Goal: Information Seeking & Learning: Learn about a topic

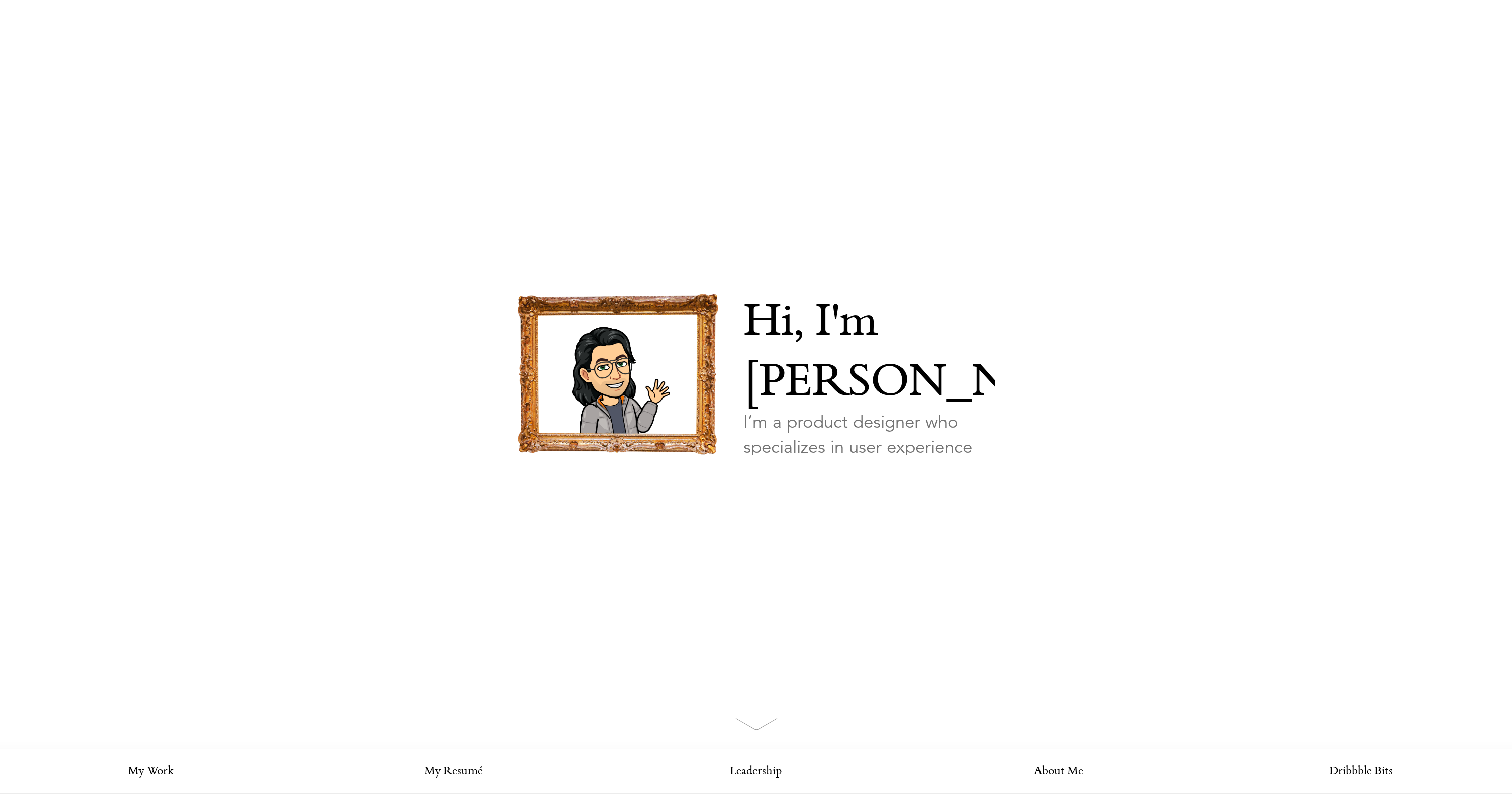
scroll to position [34, 0]
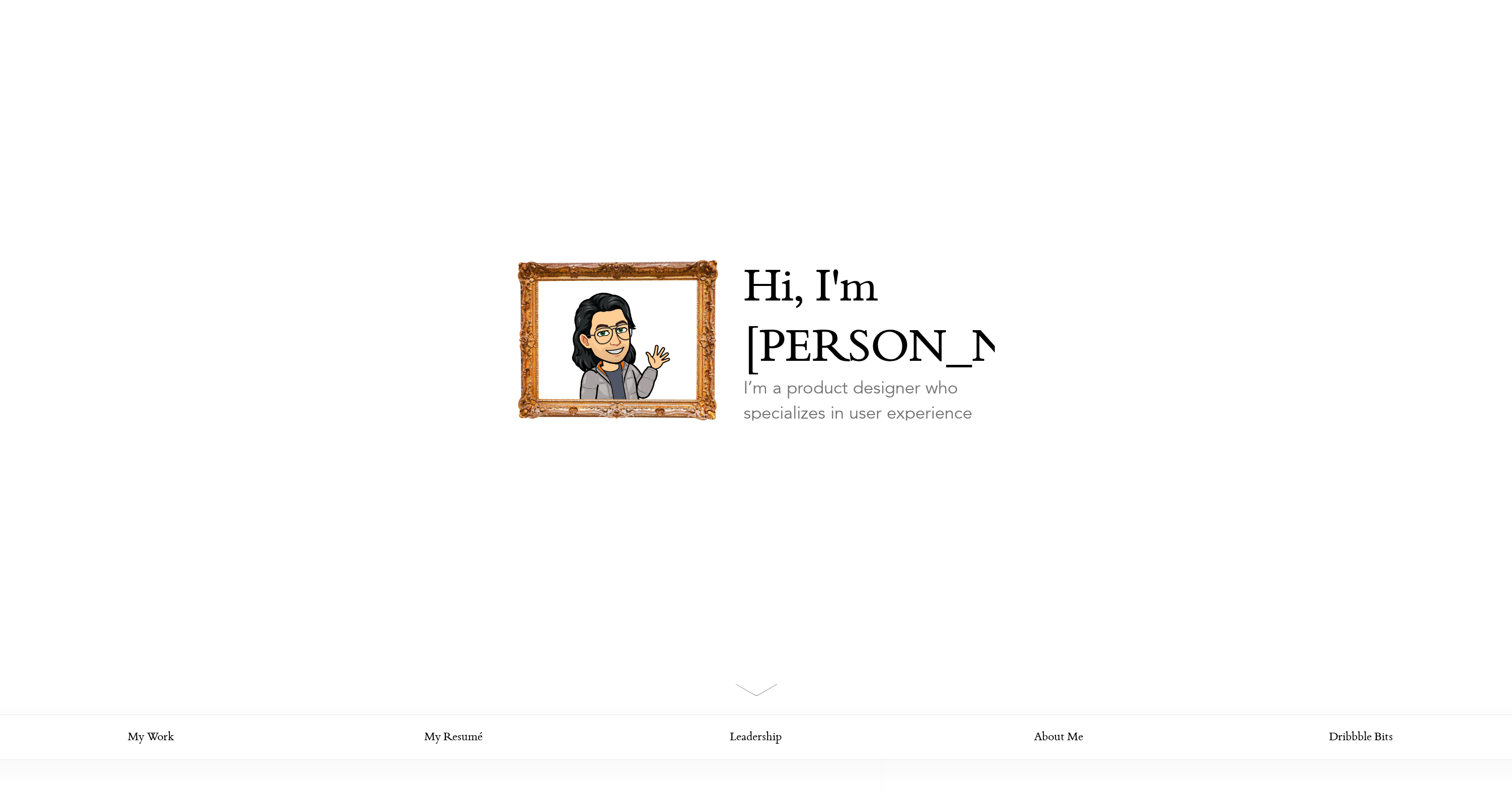
click at [819, 450] on link "Looking for my work?" at bounding box center [792, 467] width 98 height 35
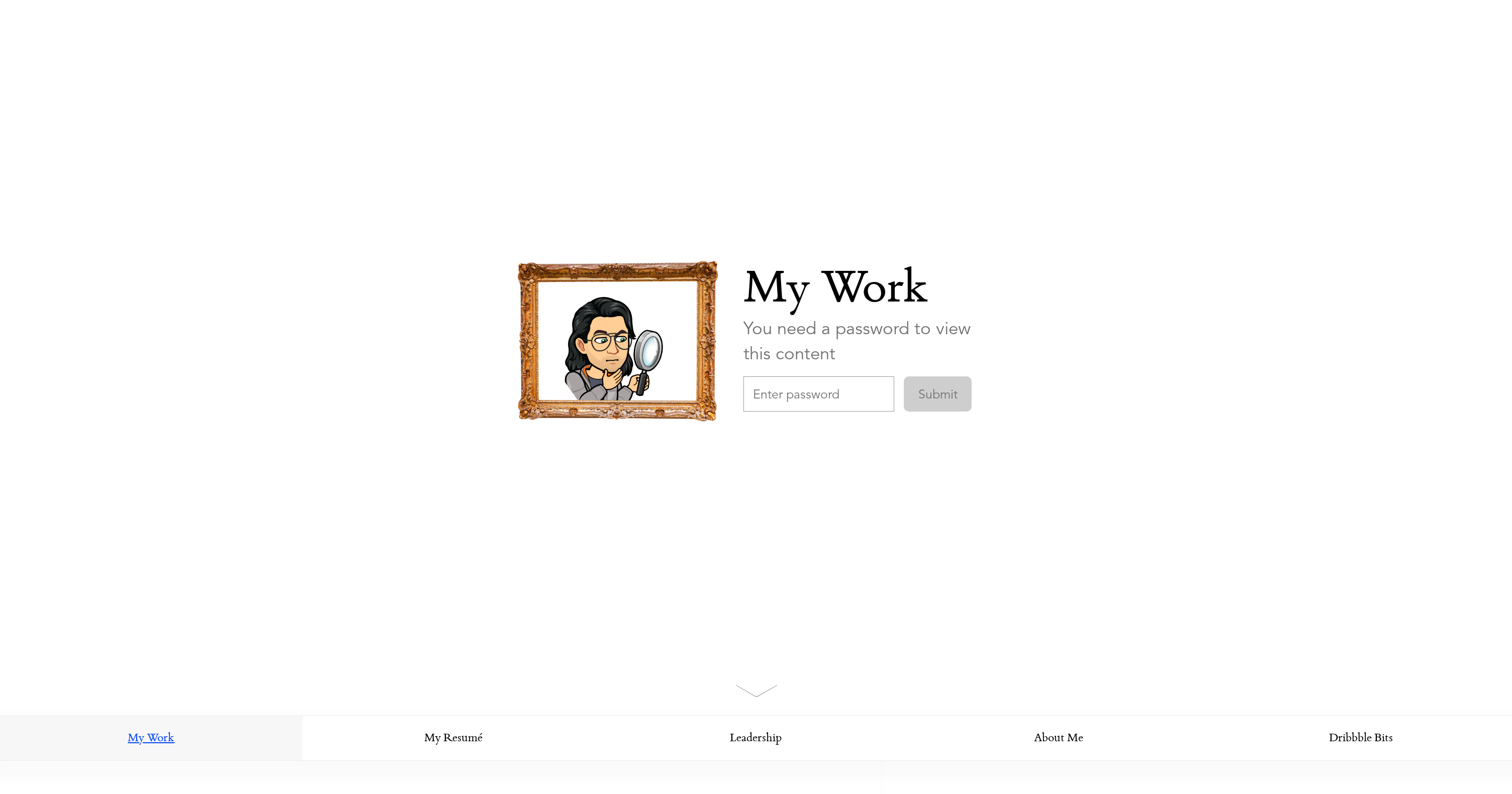
click at [819, 397] on input "text" at bounding box center [818, 394] width 151 height 35
type input "FiddlerDesign"
click at [904, 376] on input "Submit" at bounding box center [938, 393] width 68 height 35
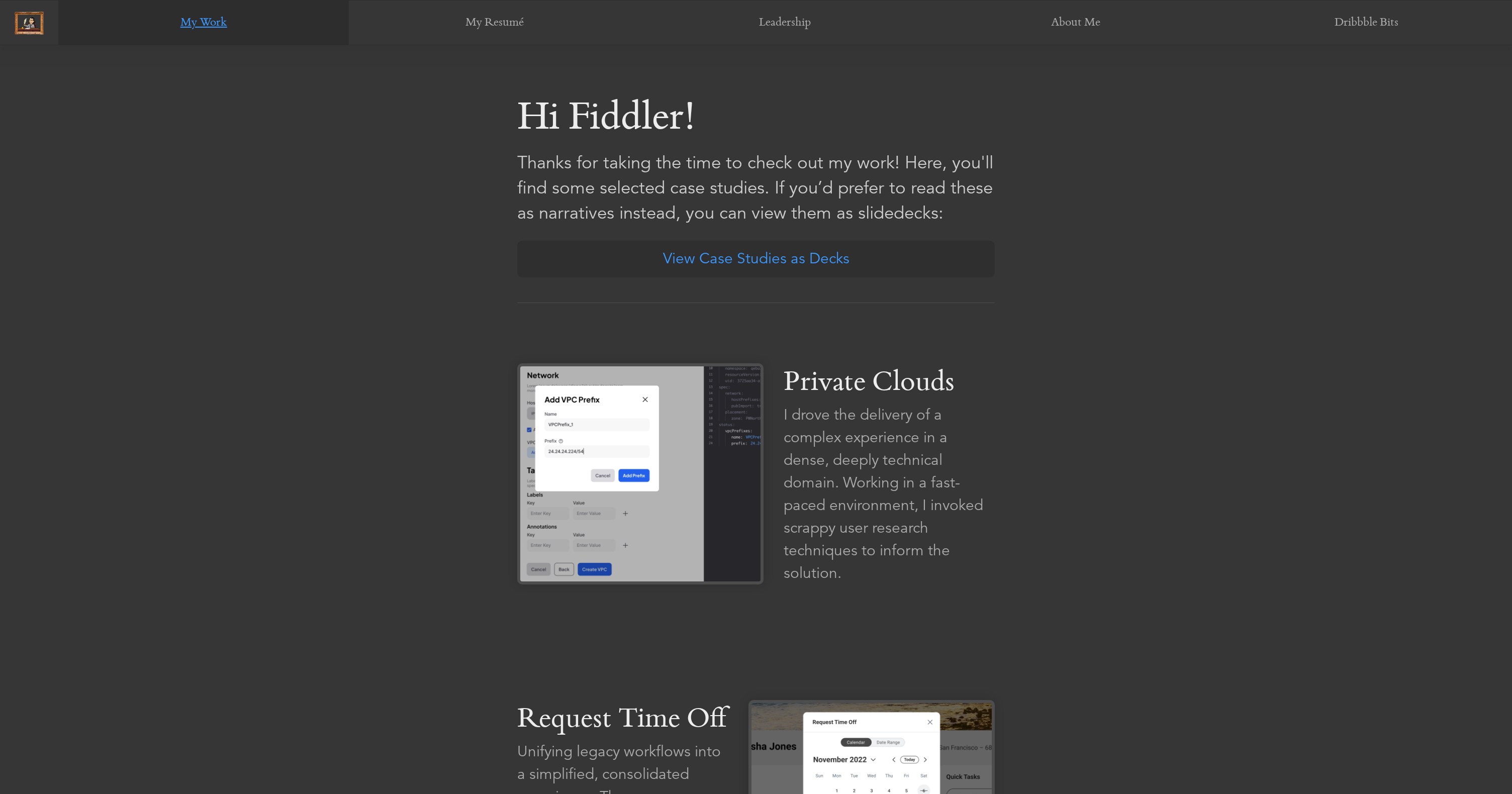
scroll to position [749, 0]
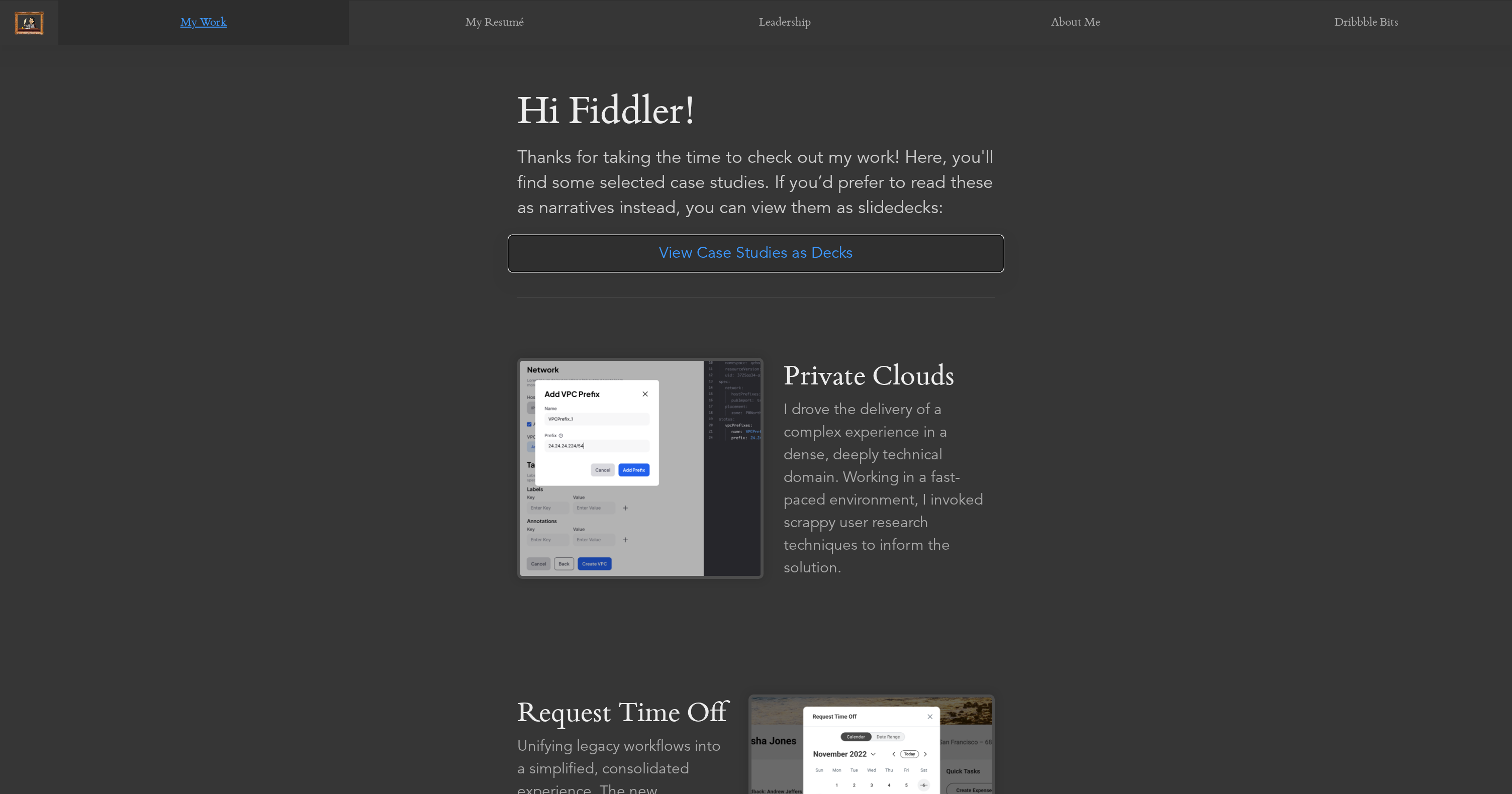
click at [826, 255] on link "View Case Studies as Decks" at bounding box center [756, 253] width 496 height 38
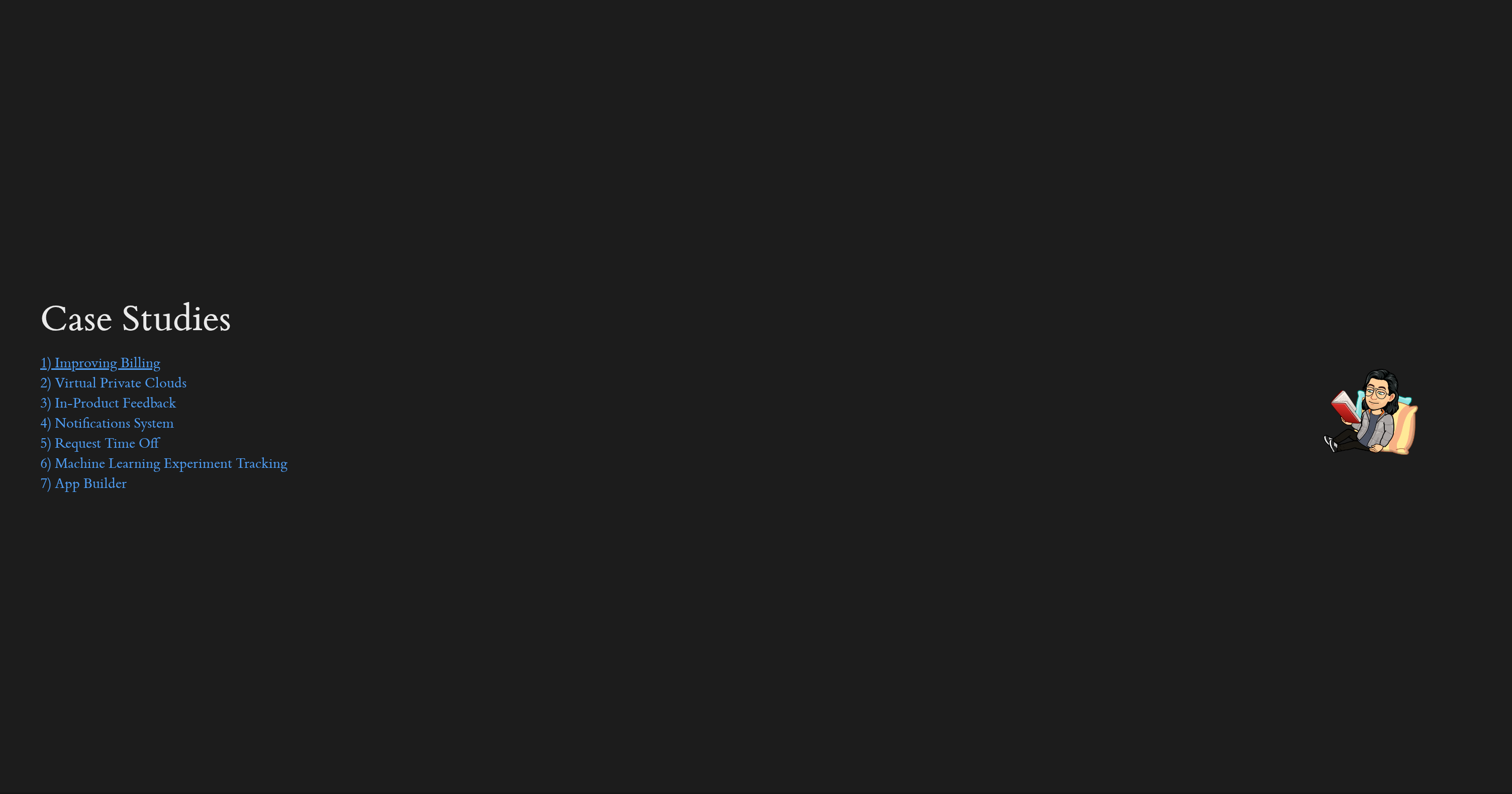
click at [151, 367] on link "1) Improving Billing" at bounding box center [100, 364] width 121 height 15
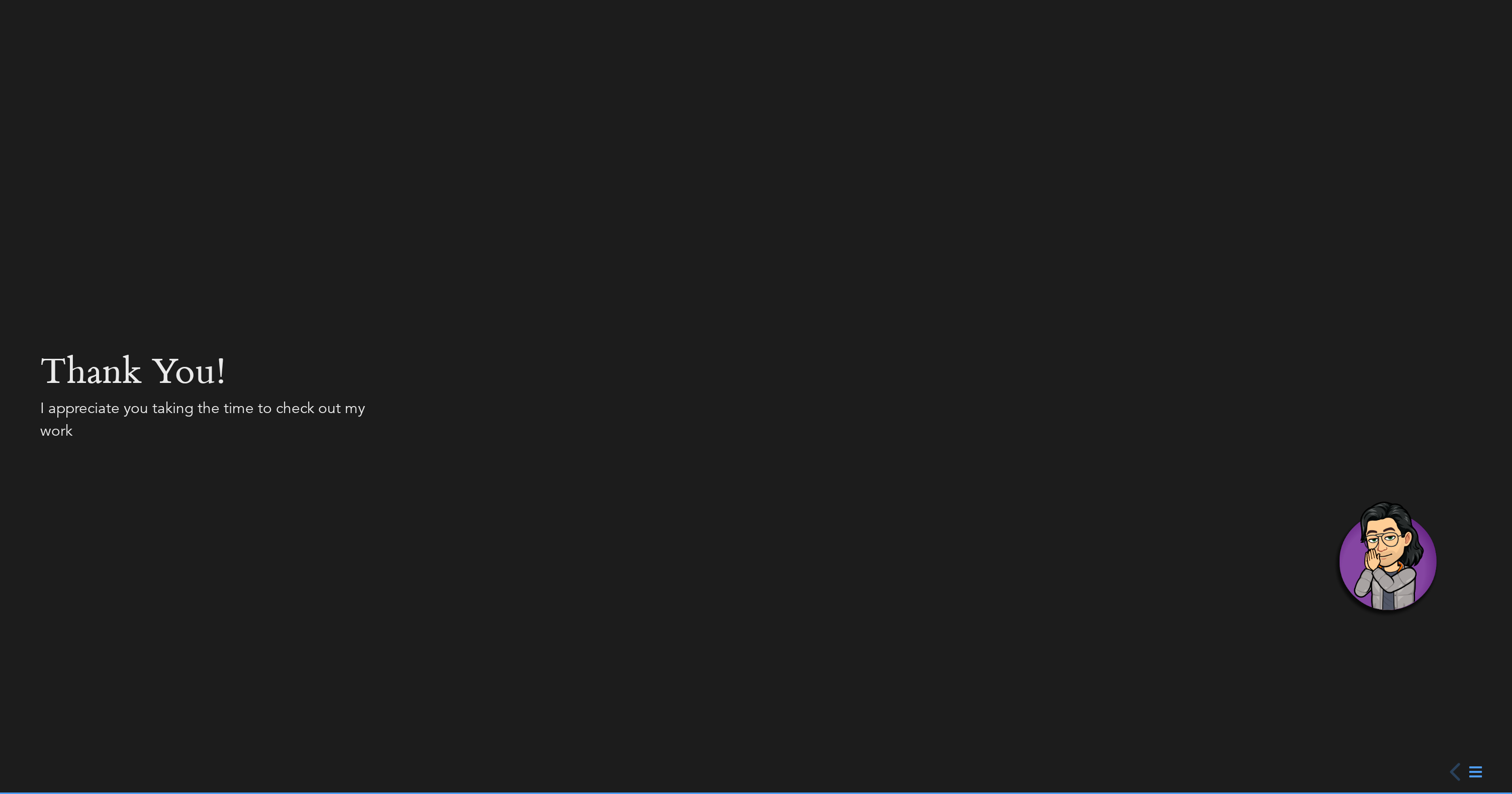
click at [1480, 774] on icon at bounding box center [1475, 771] width 13 height 15
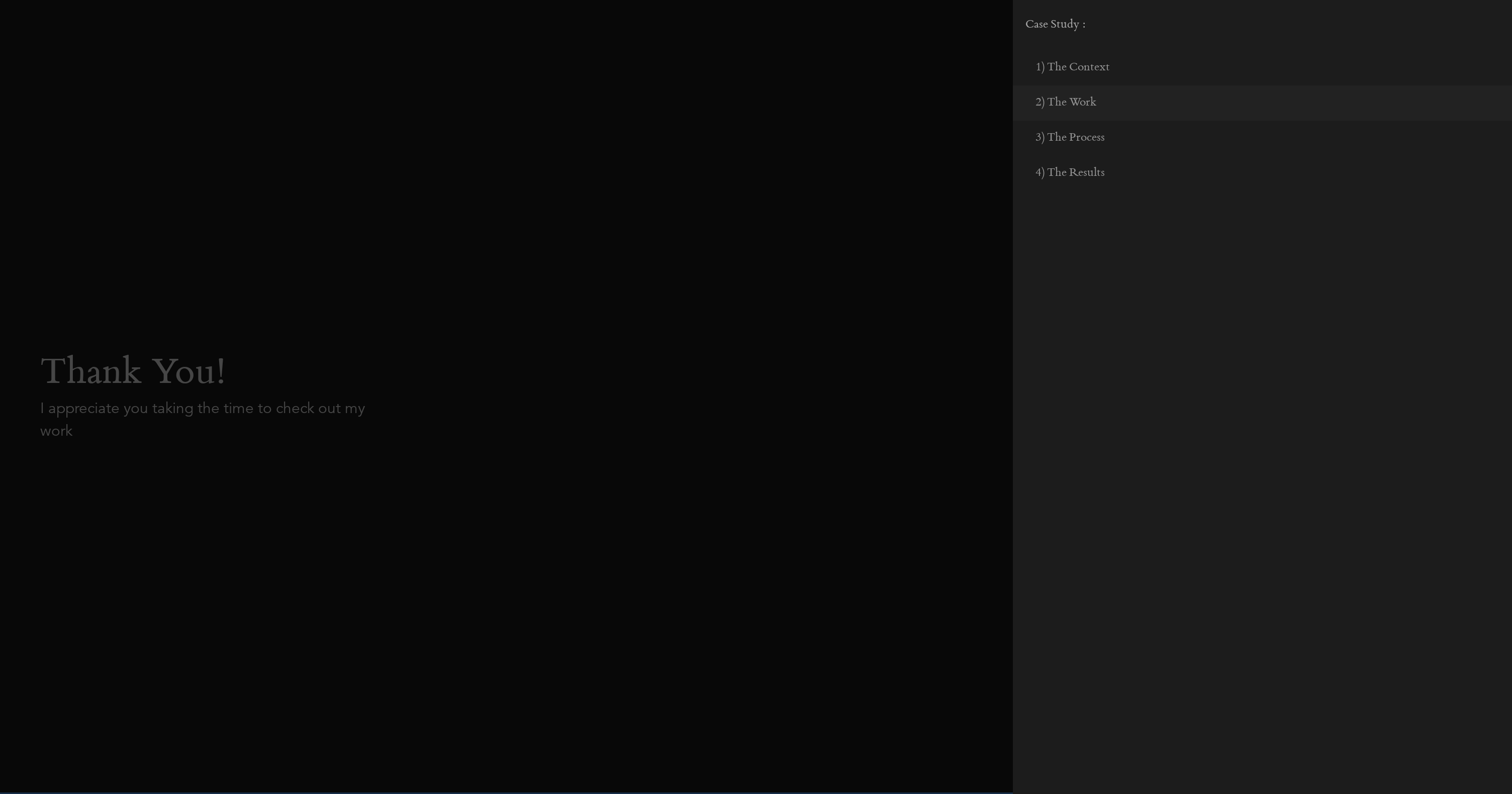
click at [858, 133] on div at bounding box center [756, 397] width 1512 height 794
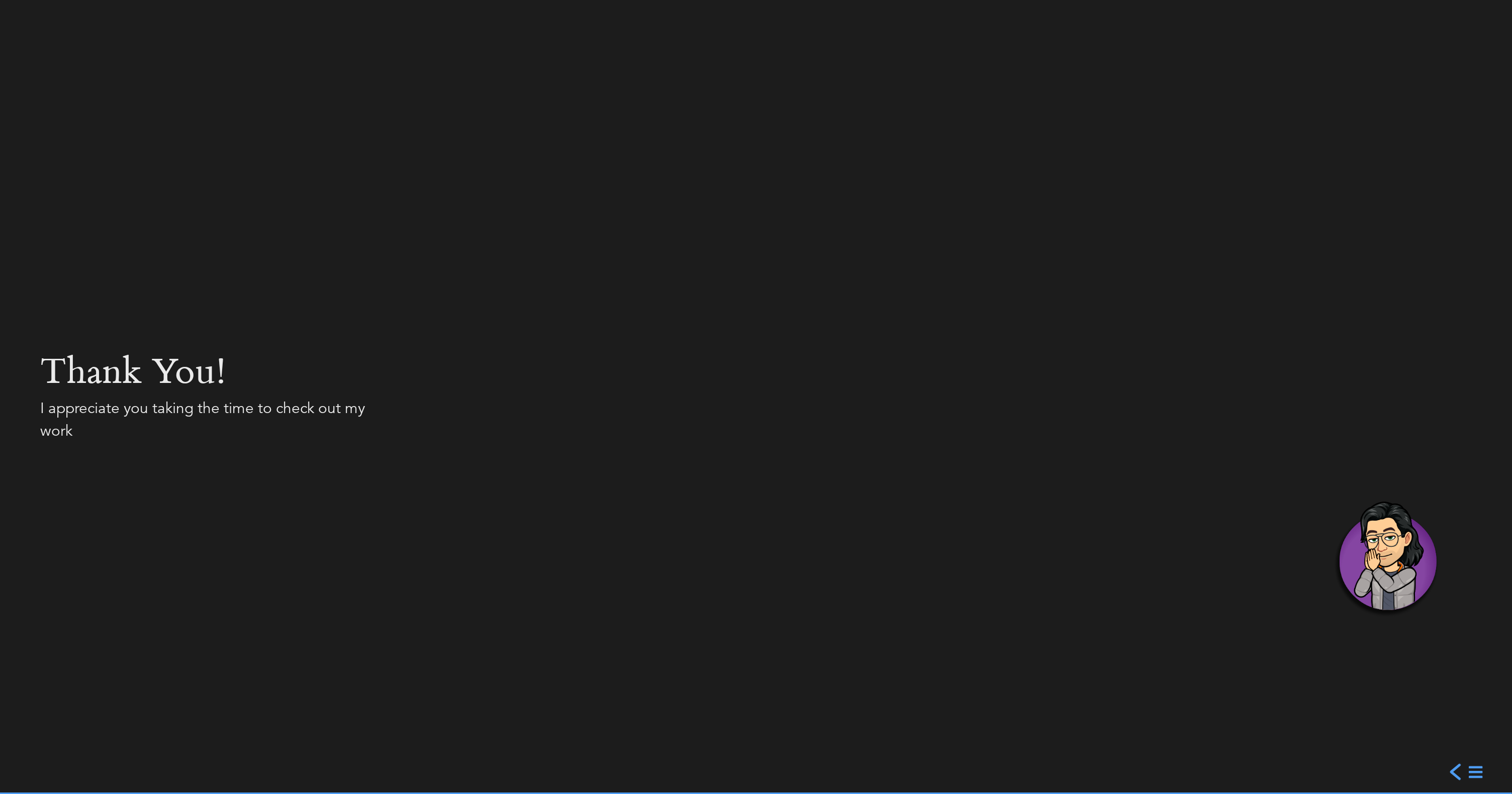
click at [1461, 773] on div "previous slide" at bounding box center [1456, 771] width 18 height 18
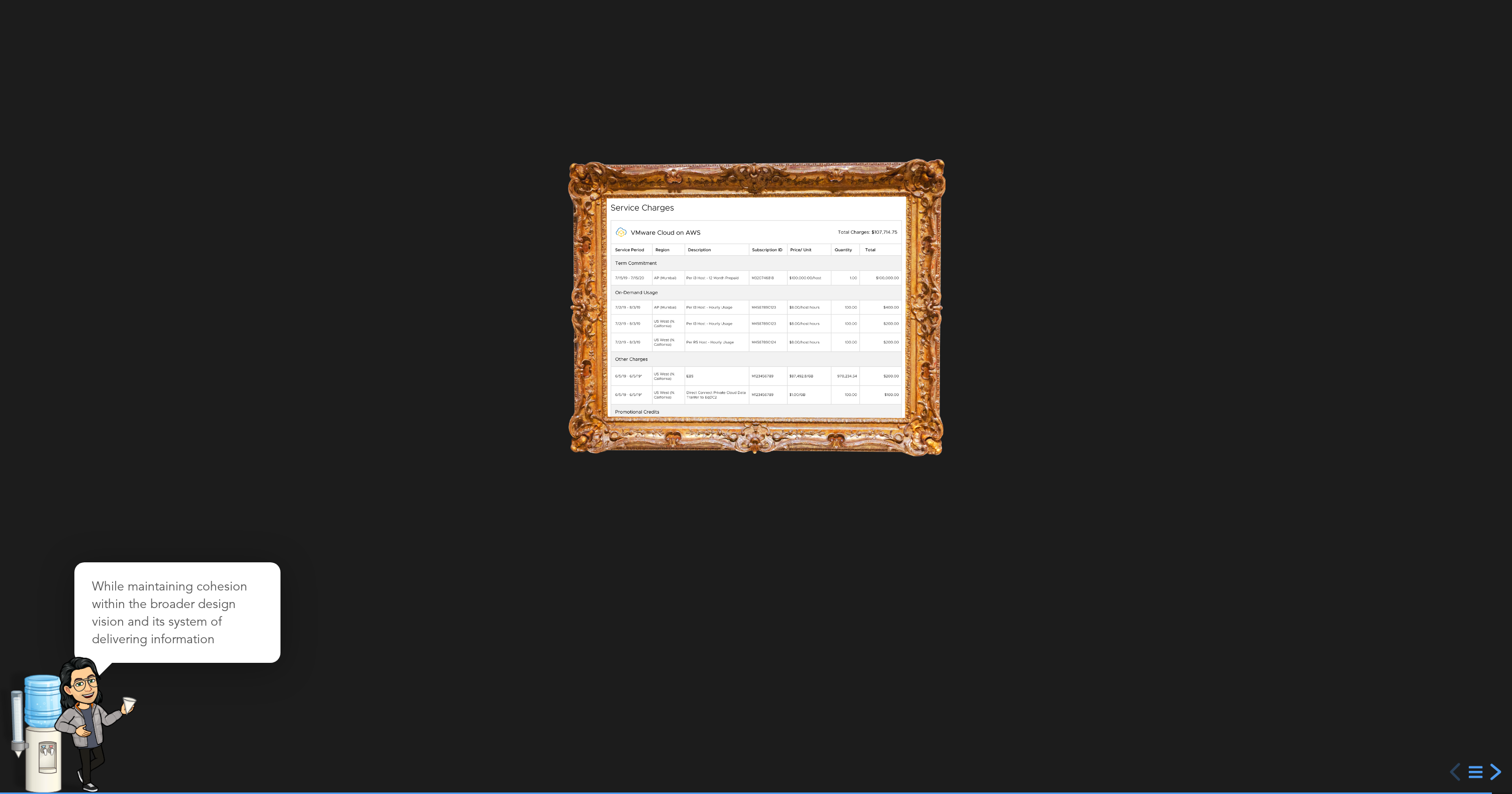
click at [1494, 768] on div "next slide" at bounding box center [1494, 771] width 18 height 18
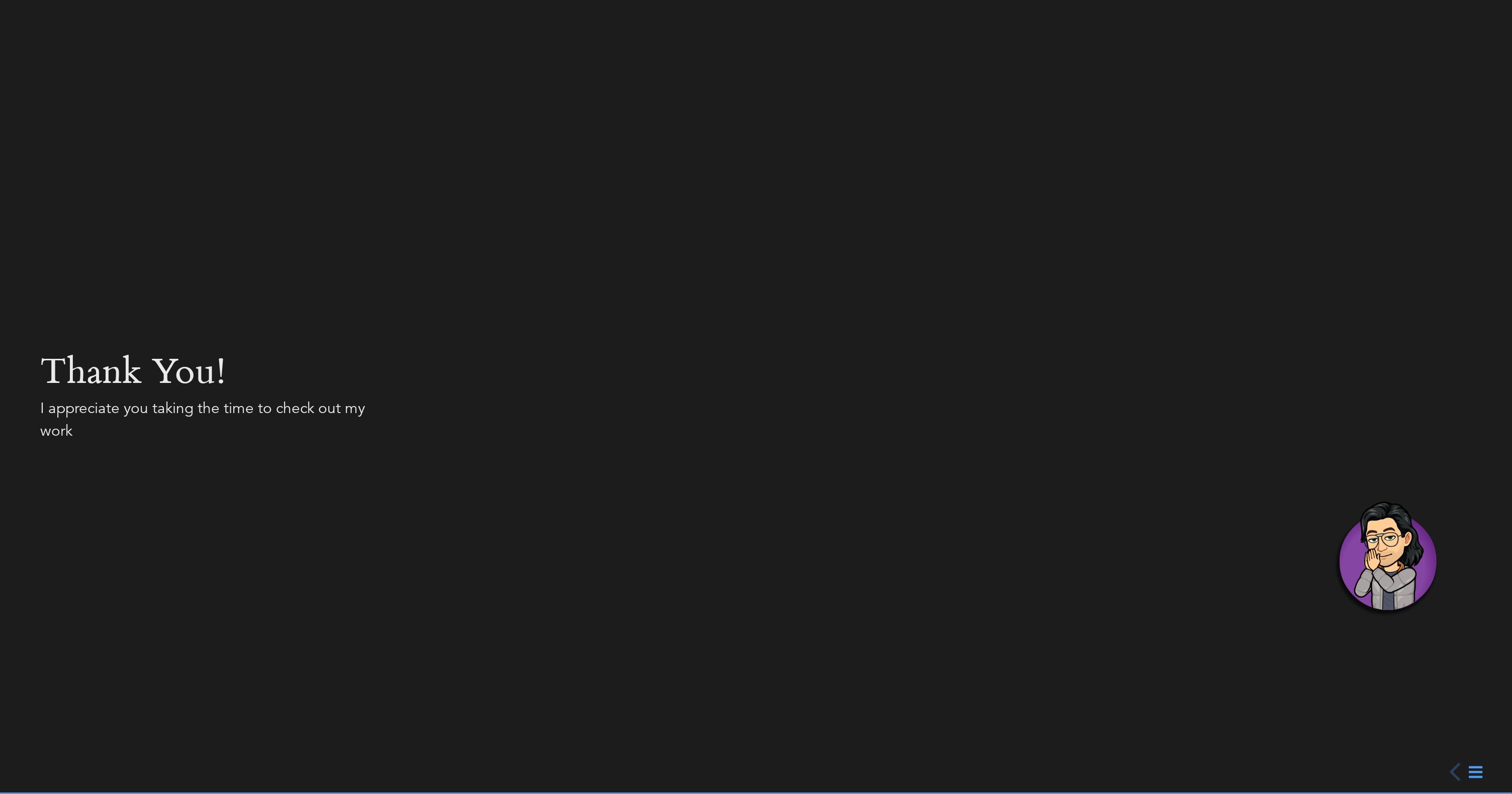
click at [1494, 768] on div at bounding box center [756, 397] width 1512 height 794
click at [1493, 768] on div at bounding box center [756, 397] width 1512 height 794
drag, startPoint x: 1256, startPoint y: 547, endPoint x: 1242, endPoint y: 535, distance: 18.4
click at [1256, 547] on div at bounding box center [756, 397] width 1512 height 794
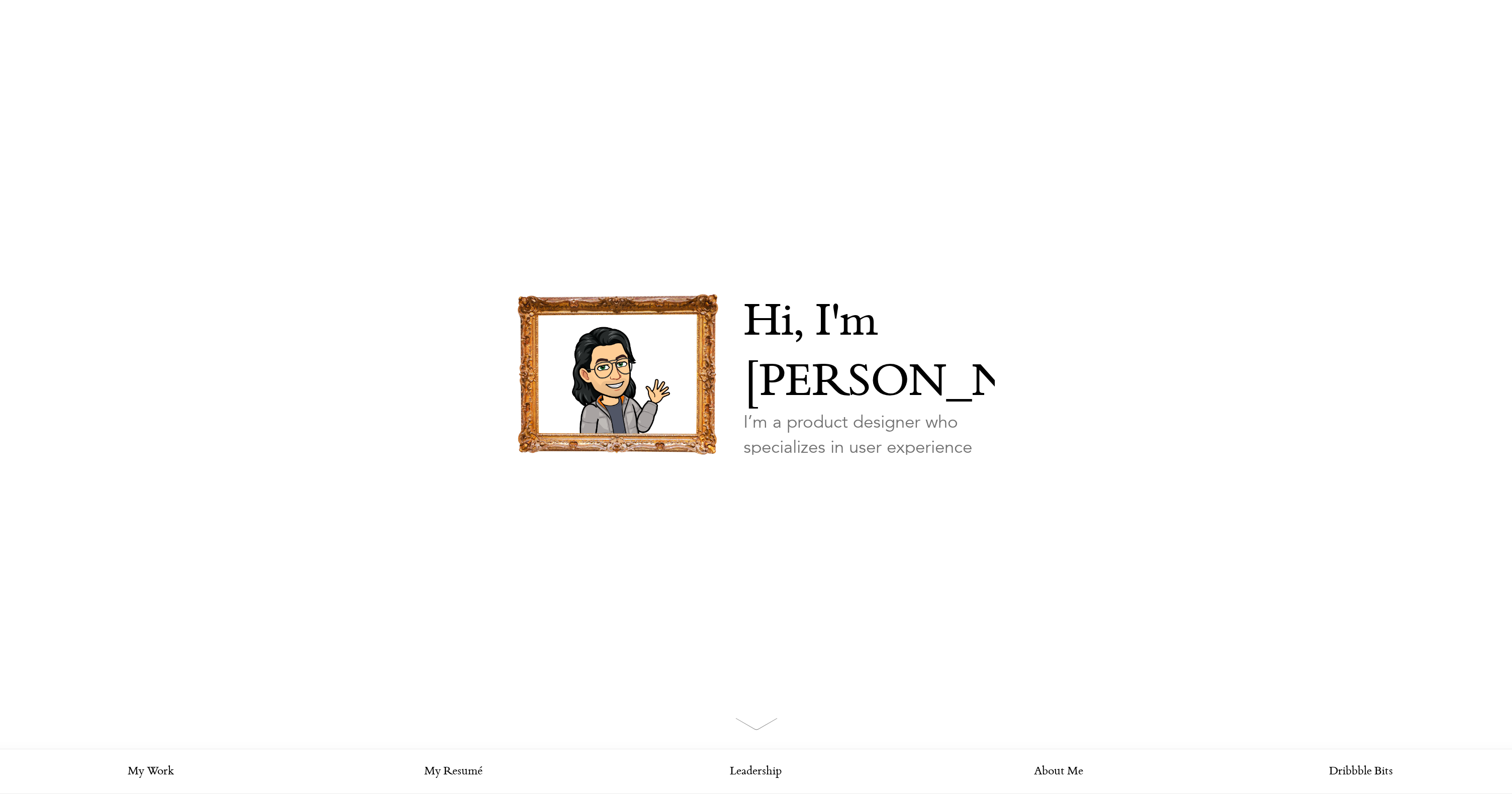
scroll to position [1, 0]
click at [468, 775] on link "My Resumé" at bounding box center [454, 770] width 303 height 45
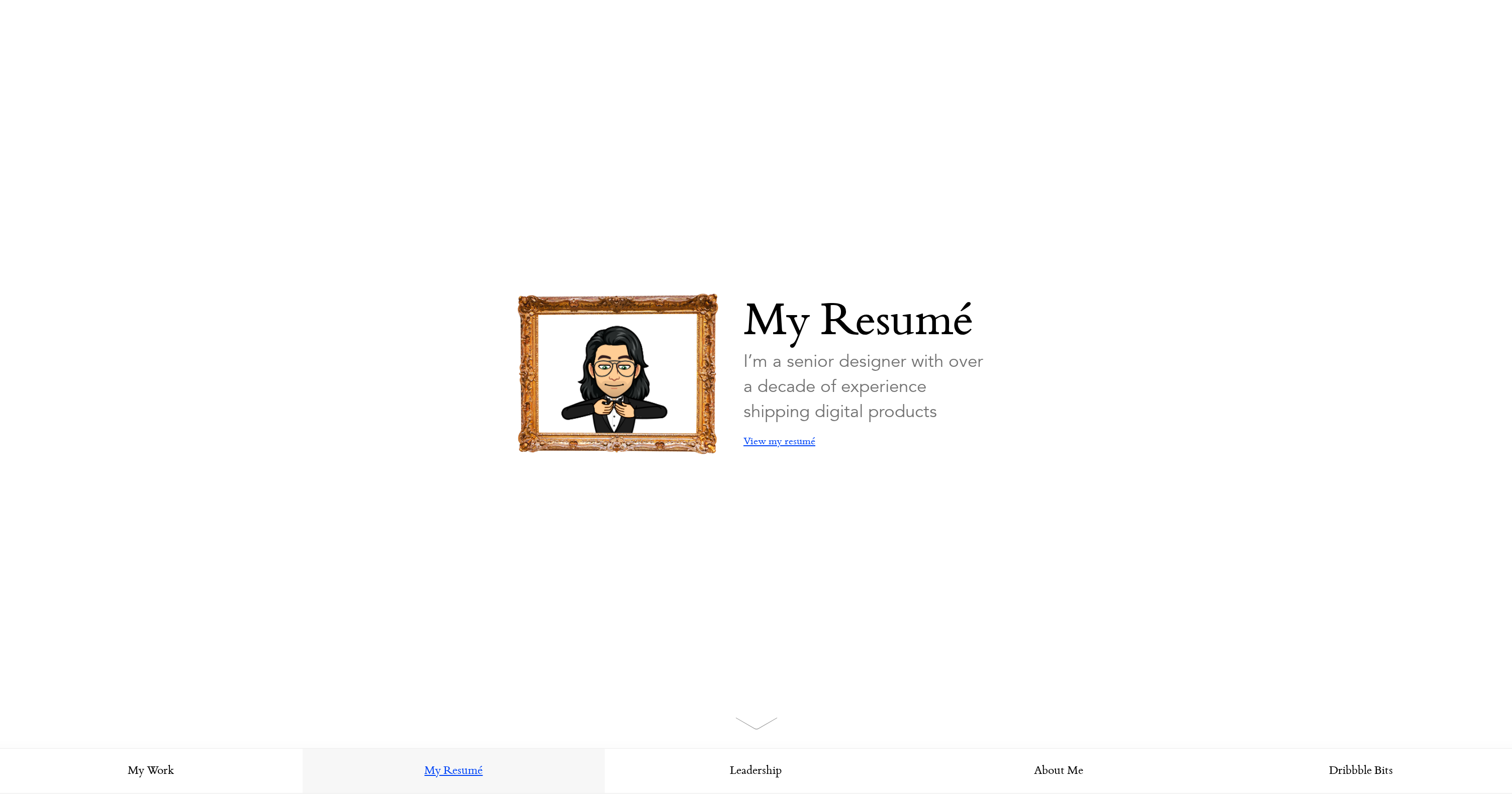
click at [764, 447] on link "View my resumé" at bounding box center [779, 441] width 72 height 35
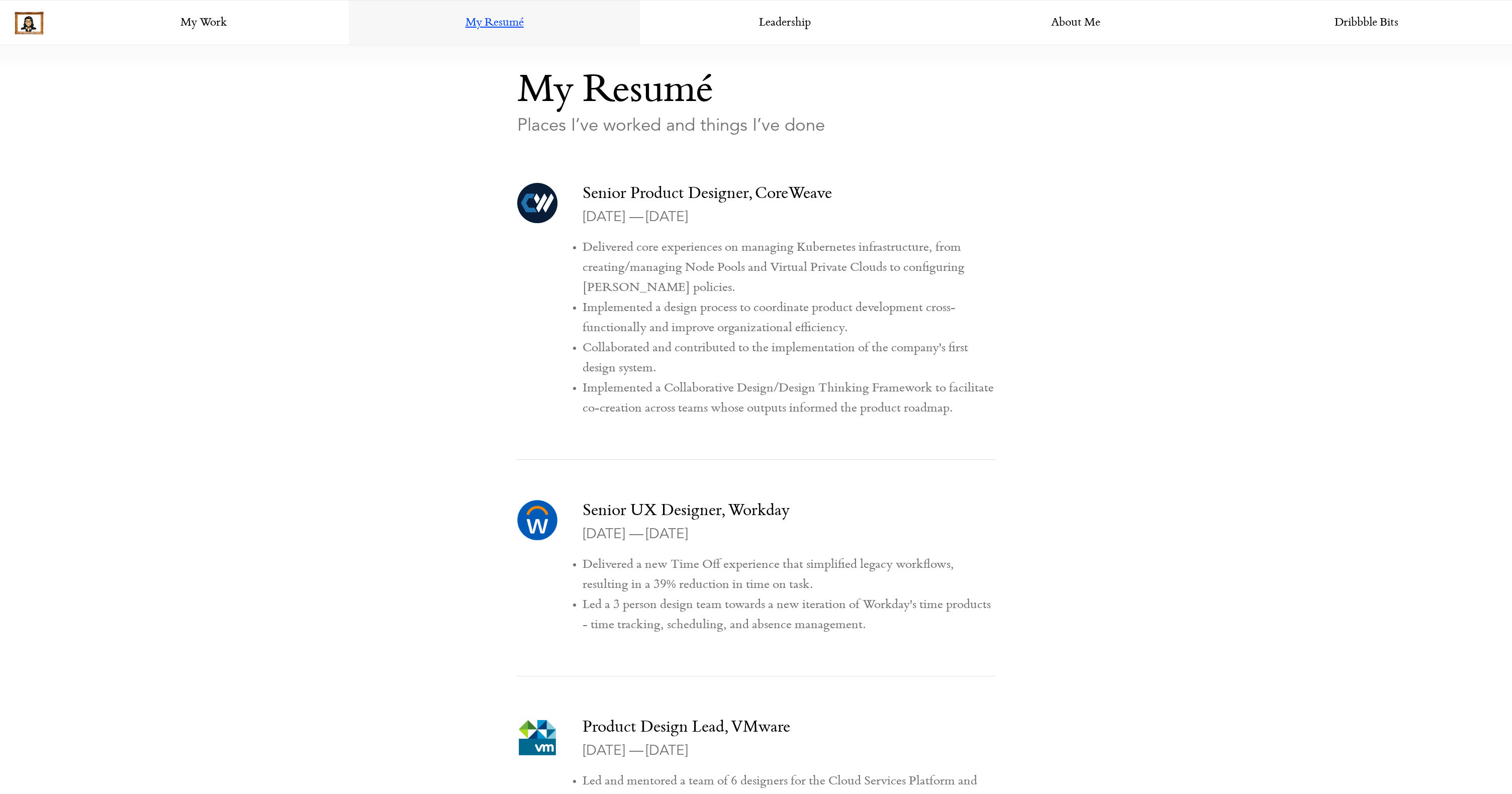
scroll to position [771, 0]
click at [535, 206] on div at bounding box center [537, 203] width 40 height 40
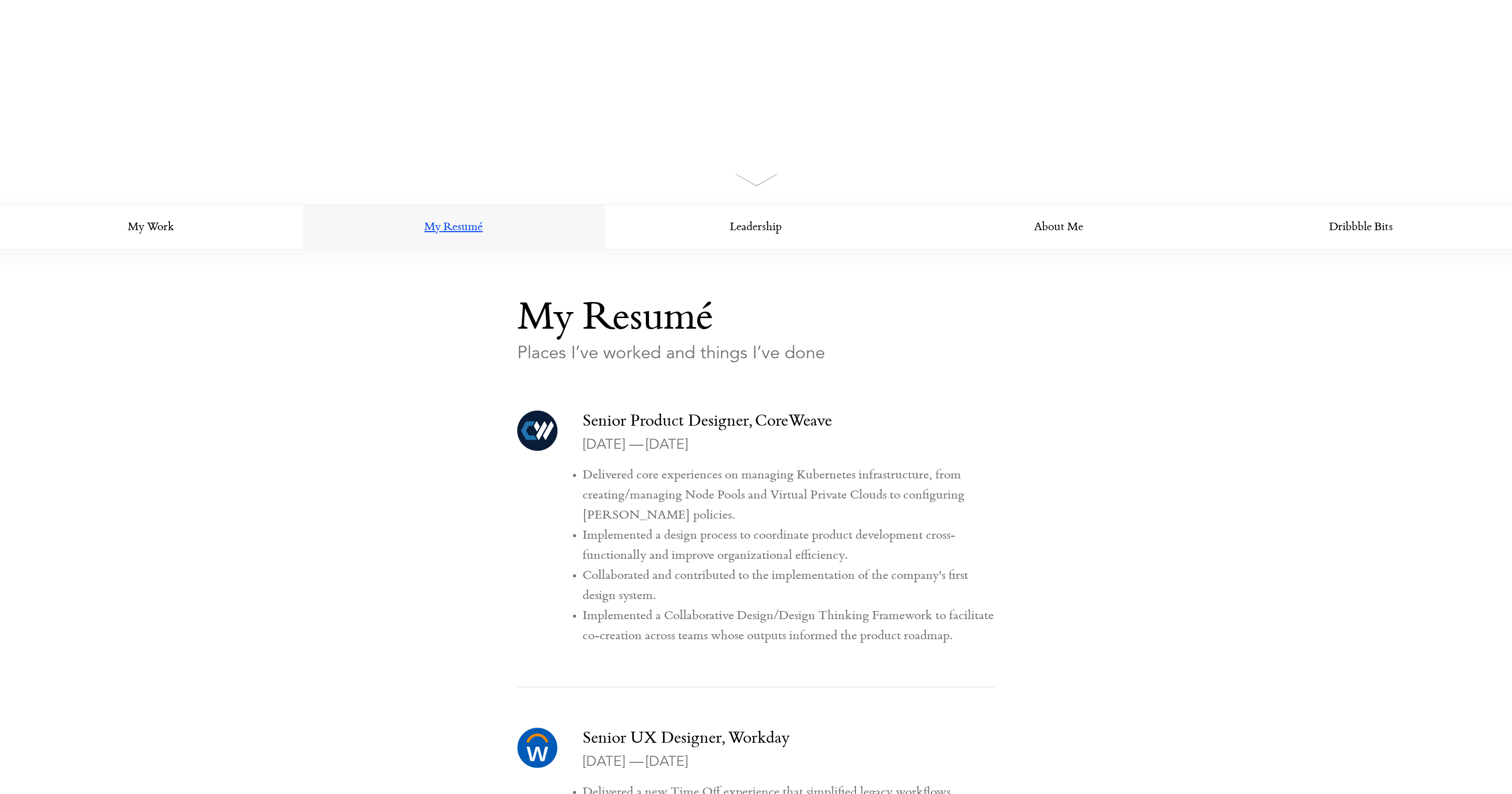
scroll to position [542, 0]
click at [727, 221] on link "Leadership" at bounding box center [756, 229] width 303 height 45
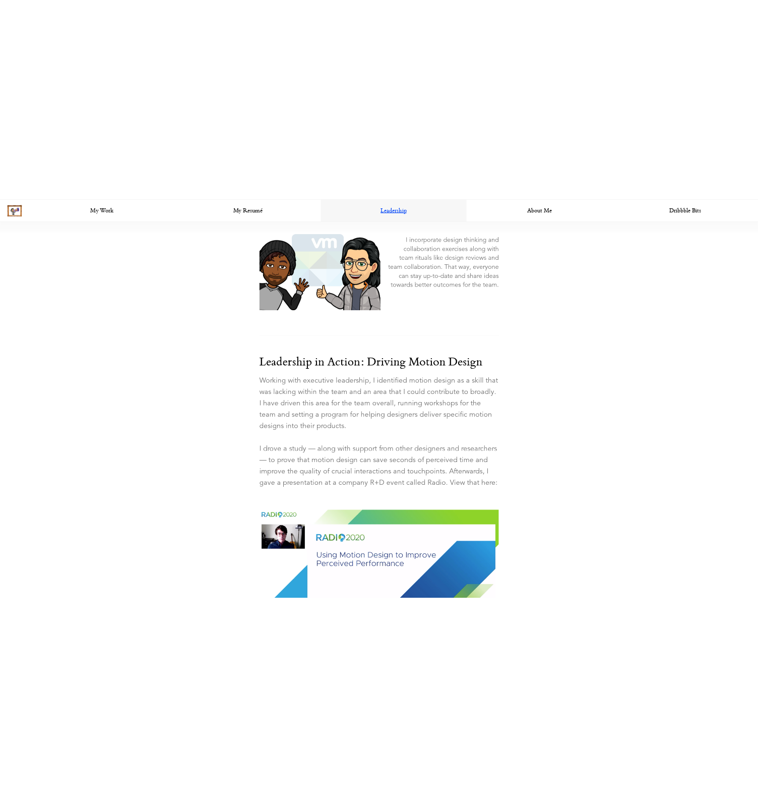
scroll to position [1111, 0]
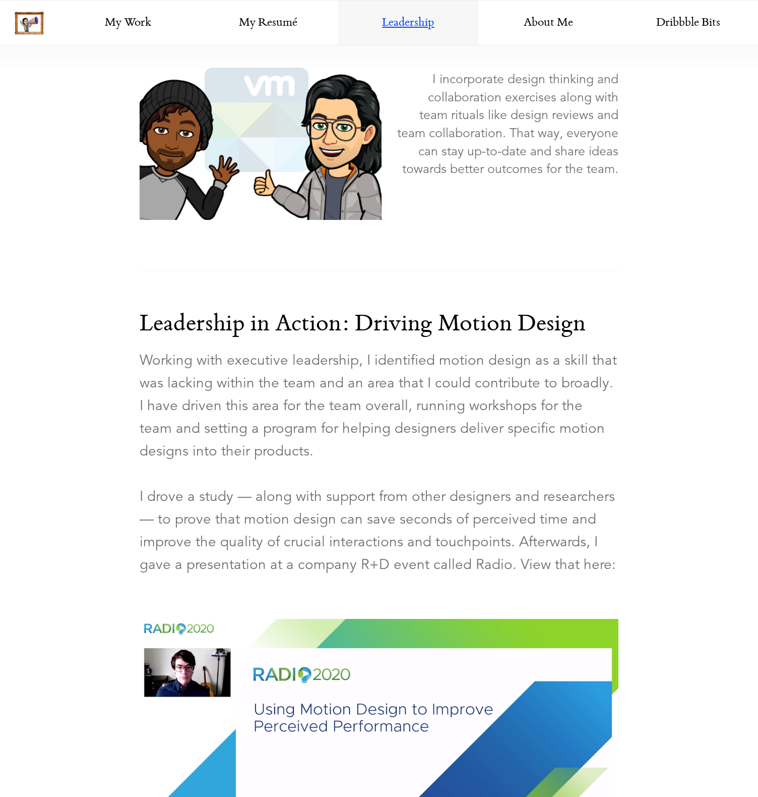
click at [713, 321] on section "Leadership How I approach leading teams and initiatives I’ve driven I believe i…" at bounding box center [379, 563] width 758 height 1664
